Goal: Transaction & Acquisition: Download file/media

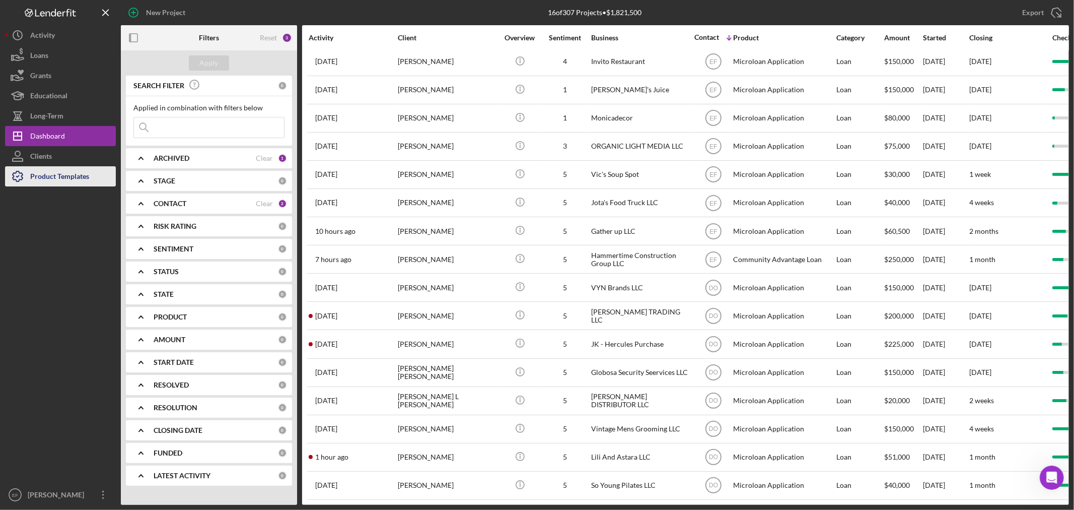
scroll to position [2, 0]
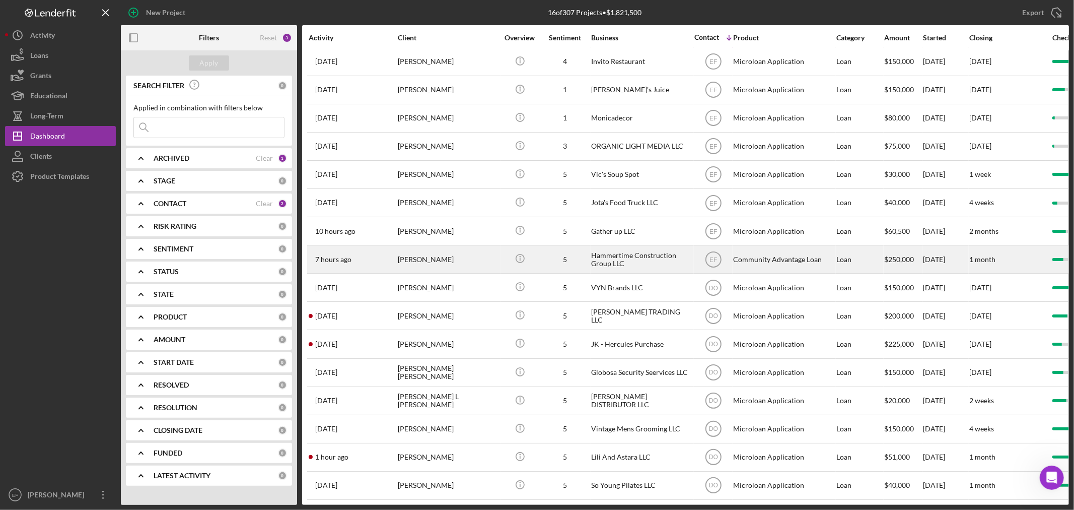
click at [413, 248] on div "[PERSON_NAME]" at bounding box center [448, 259] width 101 height 27
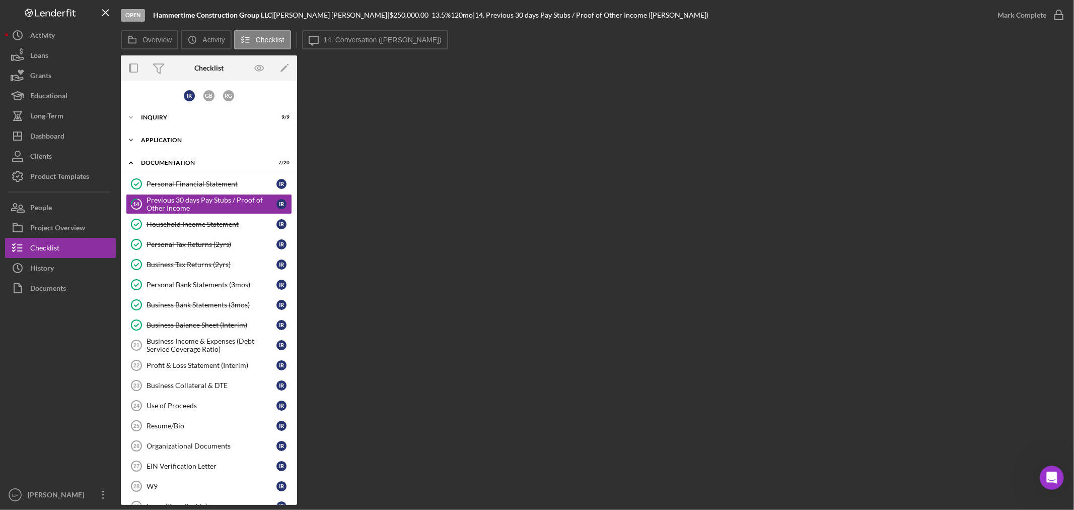
click at [153, 136] on div "Icon/Expander Application 6 / 6" at bounding box center [209, 140] width 176 height 20
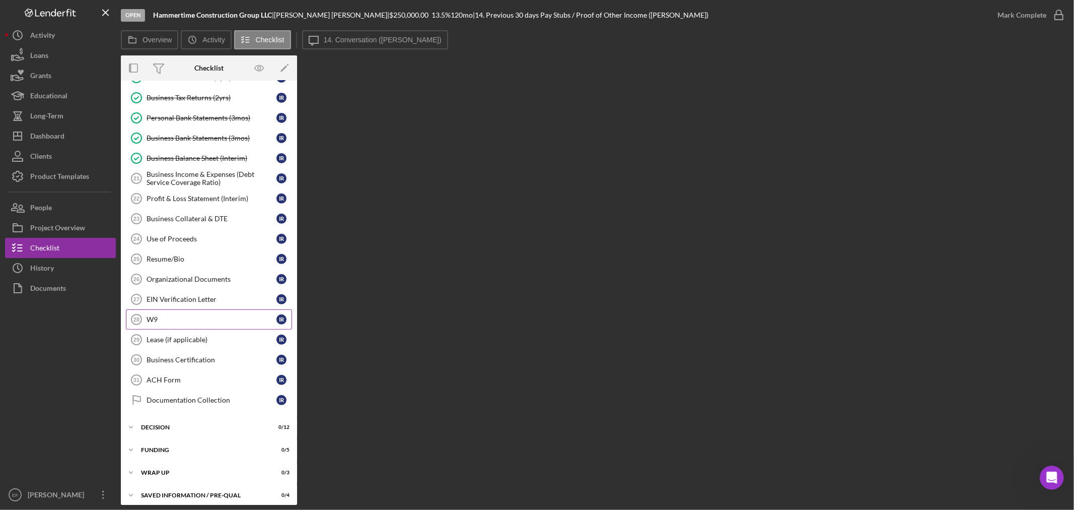
scroll to position [301, 0]
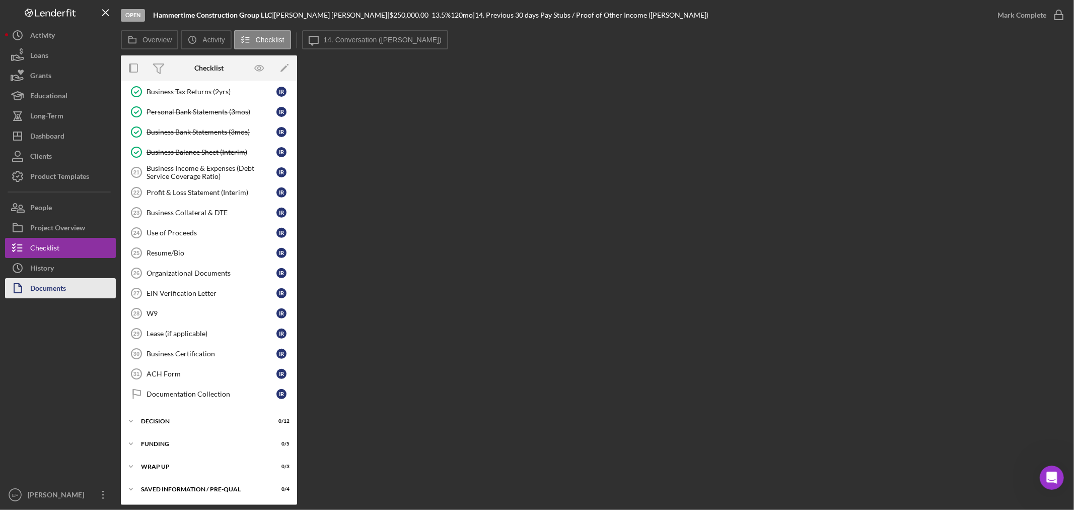
click at [52, 285] on div "Documents" at bounding box center [48, 289] width 36 height 23
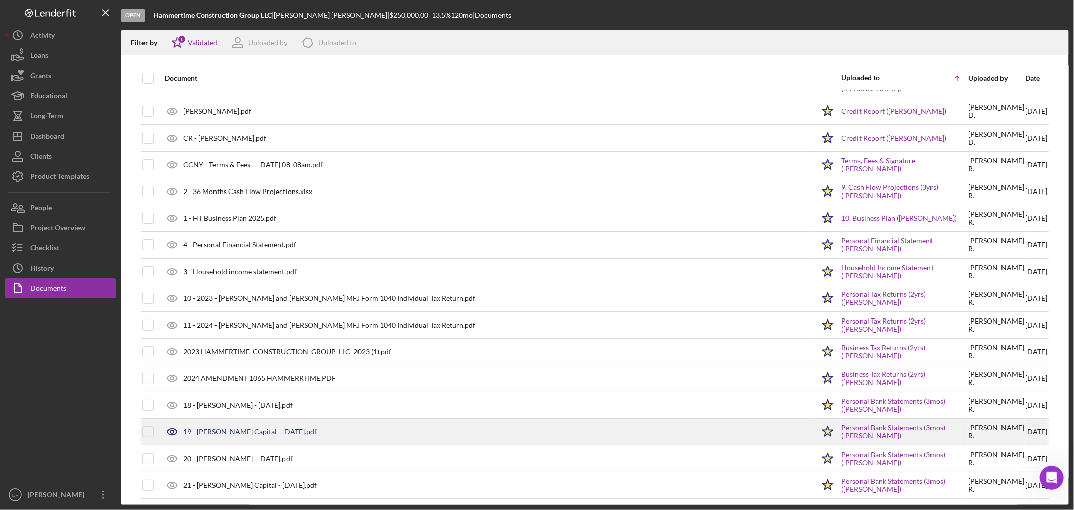
scroll to position [112, 0]
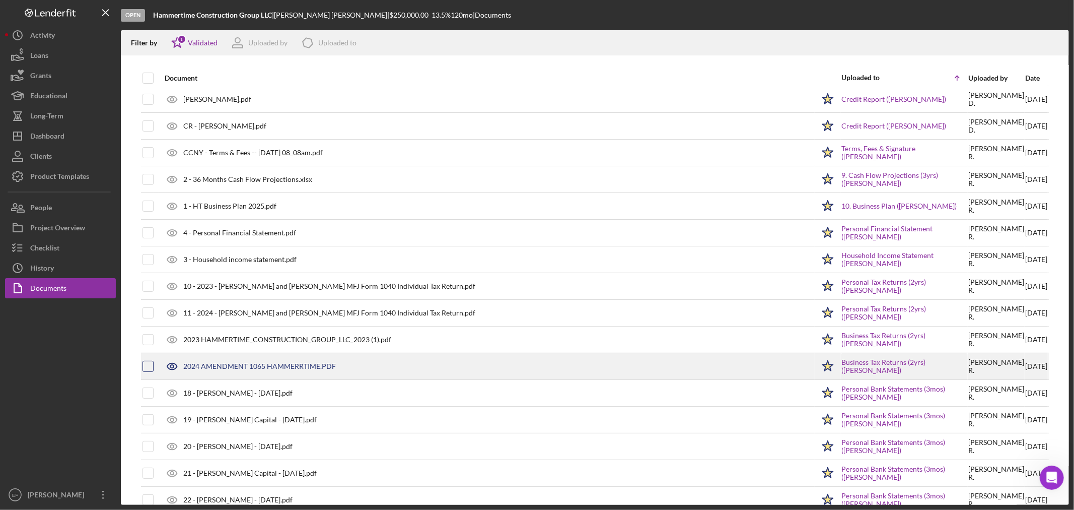
click at [152, 370] on input "checkbox" at bounding box center [148, 366] width 10 height 10
checkbox input "true"
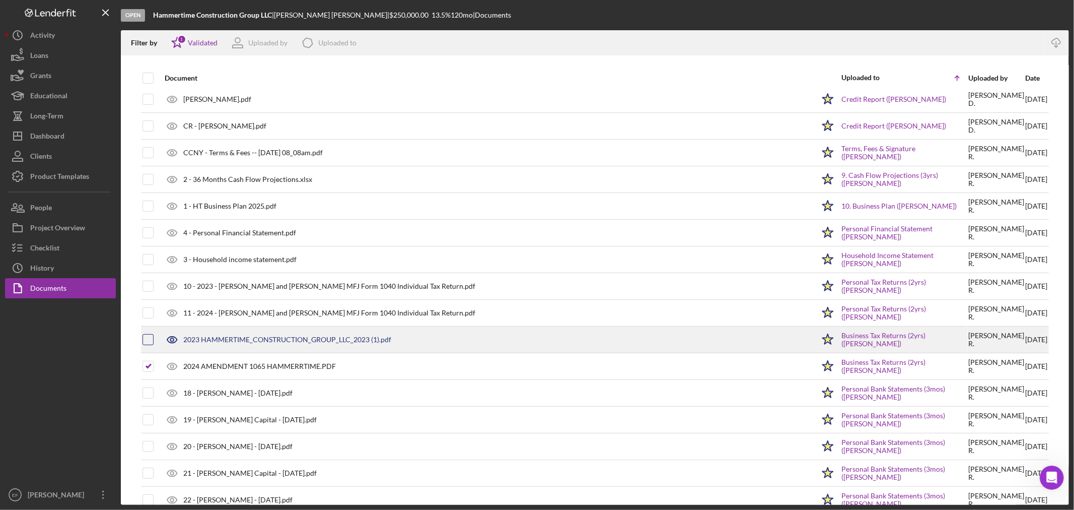
click at [150, 343] on input "checkbox" at bounding box center [148, 339] width 10 height 10
checkbox input "true"
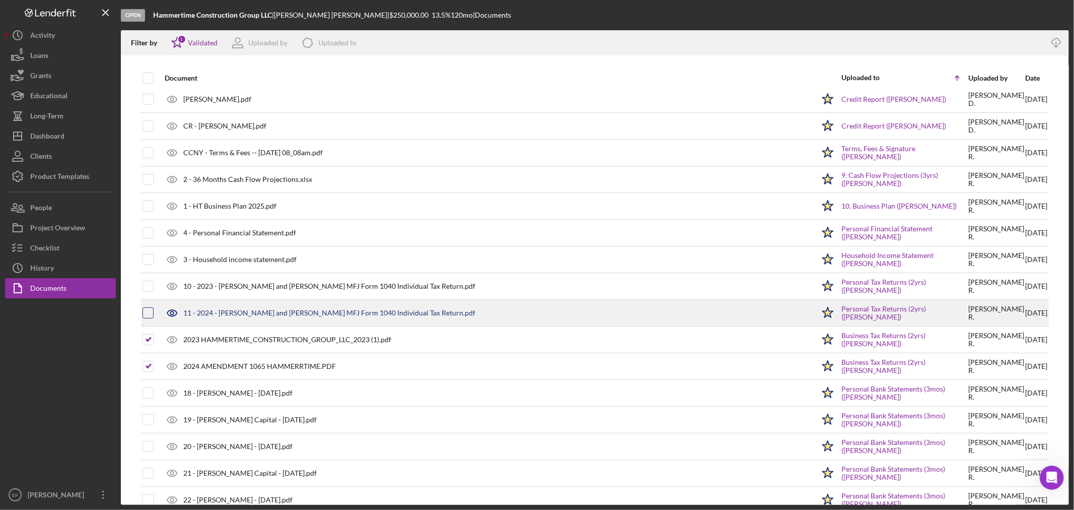
click at [150, 313] on input "checkbox" at bounding box center [148, 313] width 10 height 10
checkbox input "true"
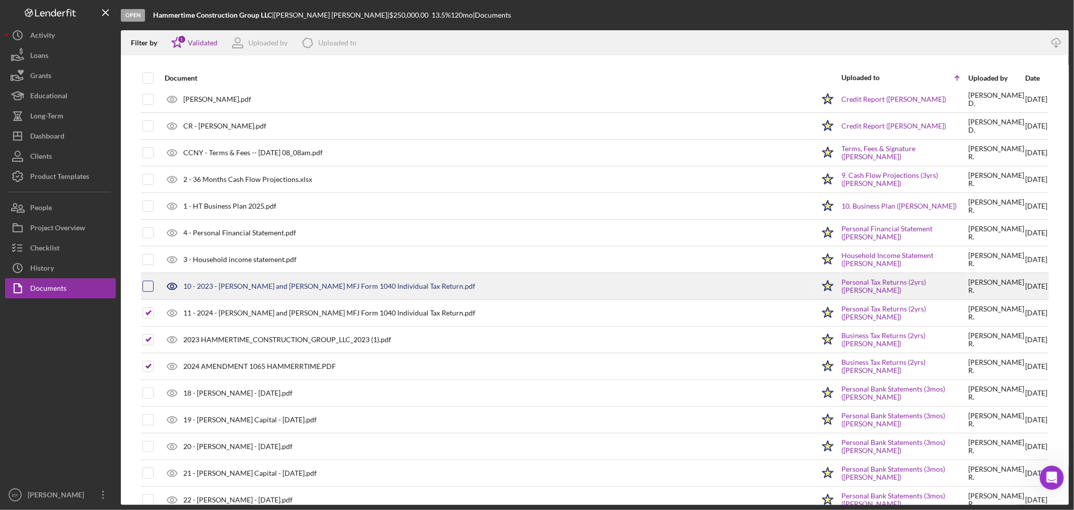
click at [149, 285] on input "checkbox" at bounding box center [148, 286] width 10 height 10
click at [155, 286] on div at bounding box center [157, 286] width 4 height 4
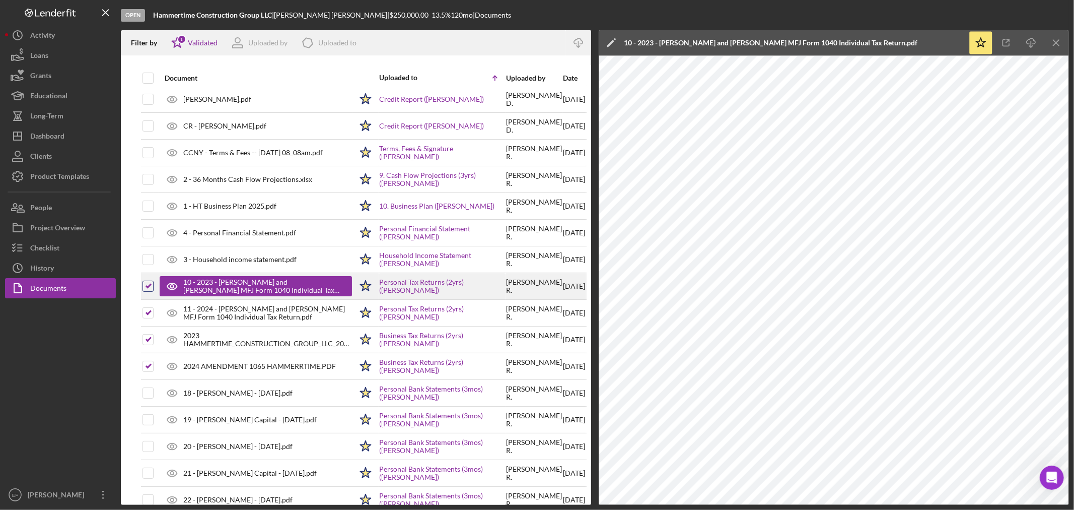
click at [150, 290] on input "checkbox" at bounding box center [148, 286] width 10 height 10
checkbox input "false"
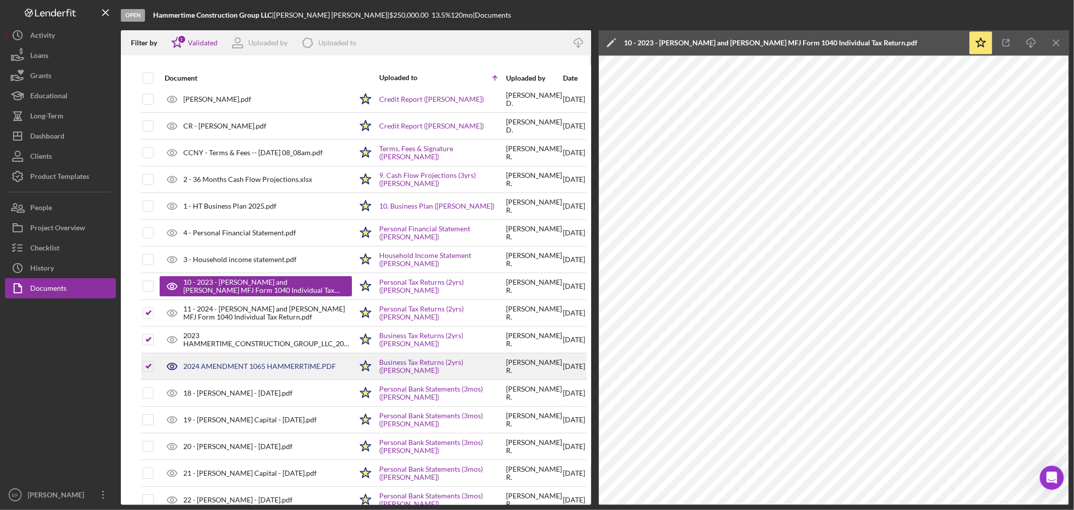
click at [218, 365] on div "2024 AMENDMENT 1065 HAMMERRTIME.PDF" at bounding box center [259, 366] width 153 height 8
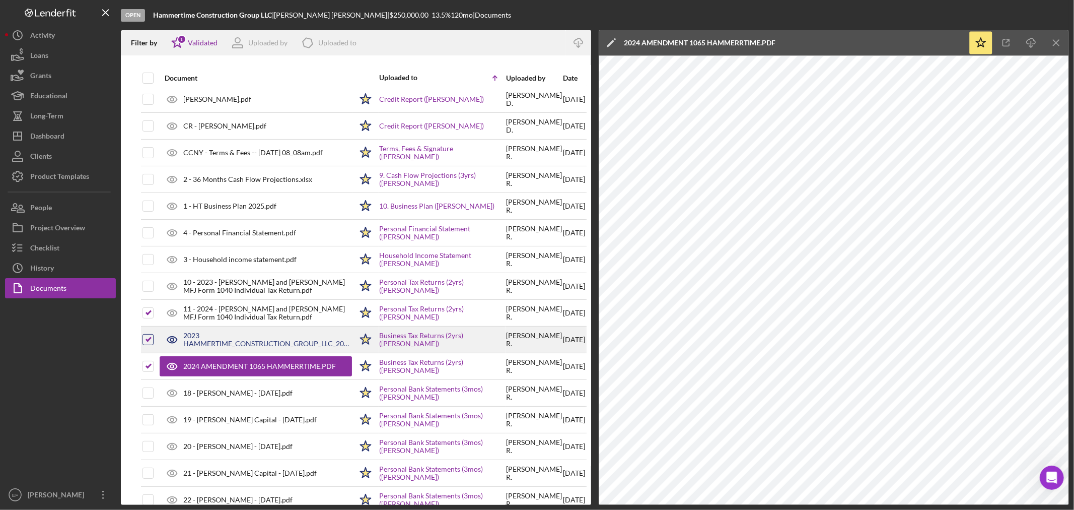
click at [149, 334] on input "checkbox" at bounding box center [148, 339] width 10 height 10
checkbox input "false"
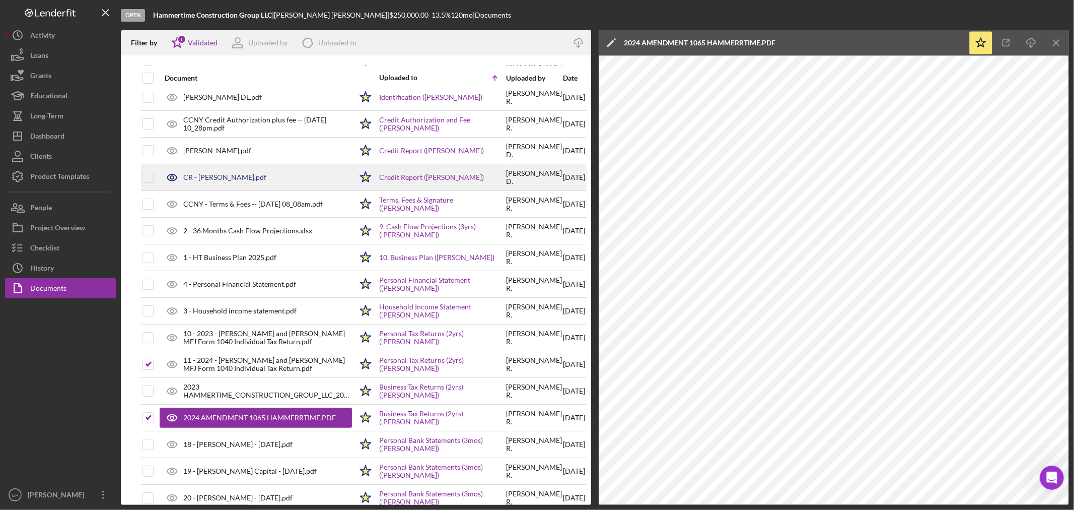
scroll to position [0, 0]
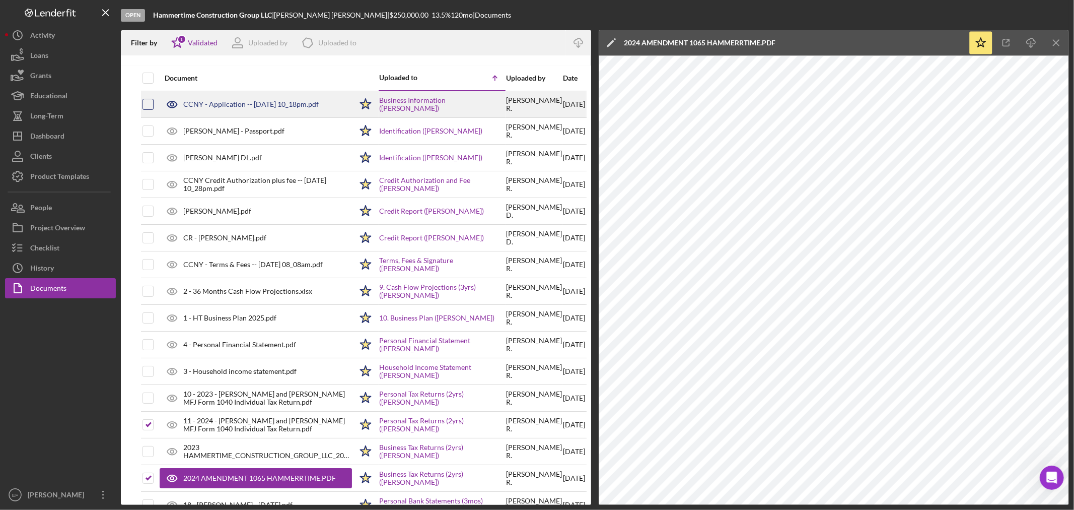
click at [145, 104] on input "checkbox" at bounding box center [148, 104] width 10 height 10
checkbox input "true"
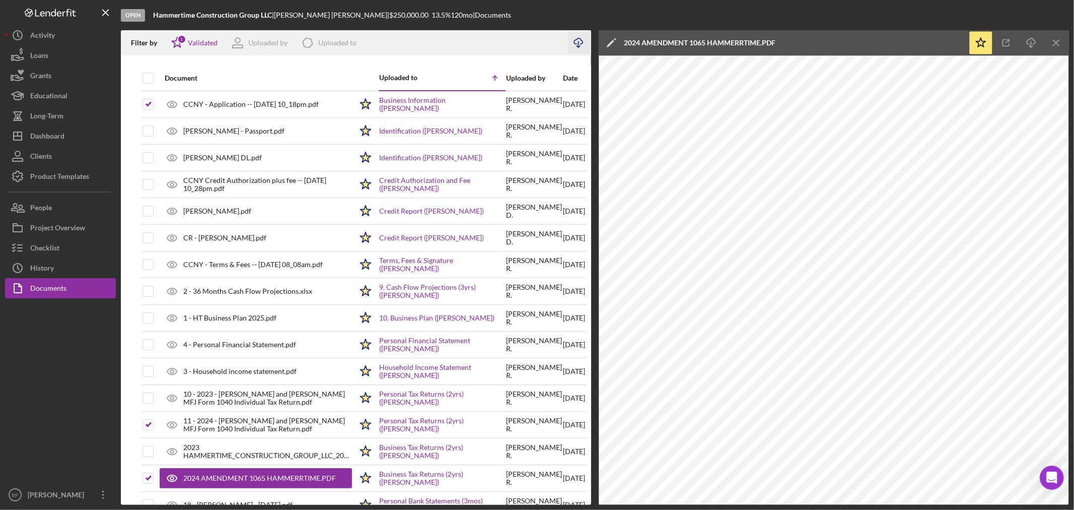
click at [578, 43] on icon "Icon/Download" at bounding box center [579, 43] width 23 height 23
